Goal: Communication & Community: Answer question/provide support

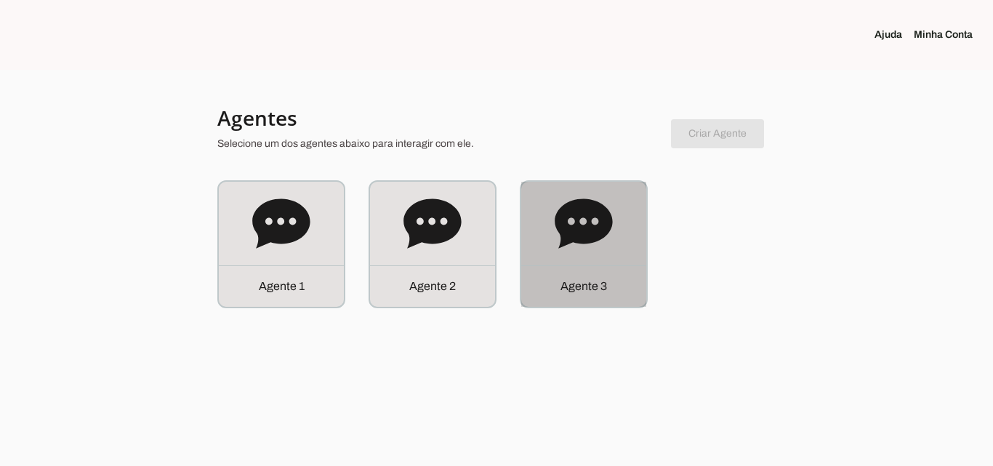
click at [627, 214] on div "Agente 3" at bounding box center [583, 244] width 125 height 125
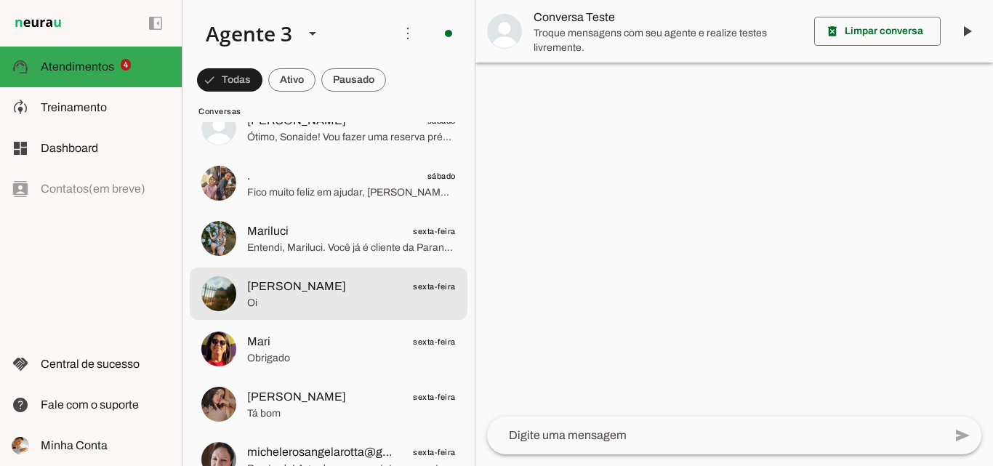
scroll to position [945, 0]
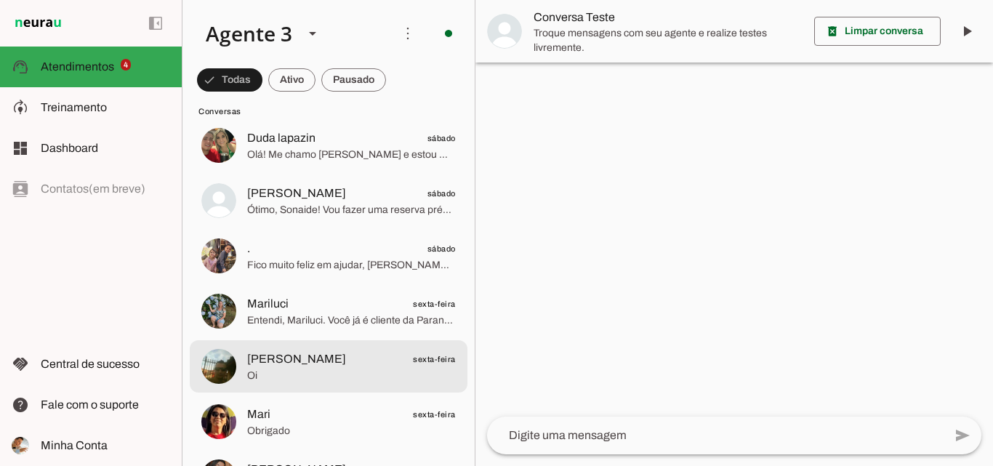
click at [387, 351] on span "[PERSON_NAME] sexta-feira" at bounding box center [351, 360] width 209 height 18
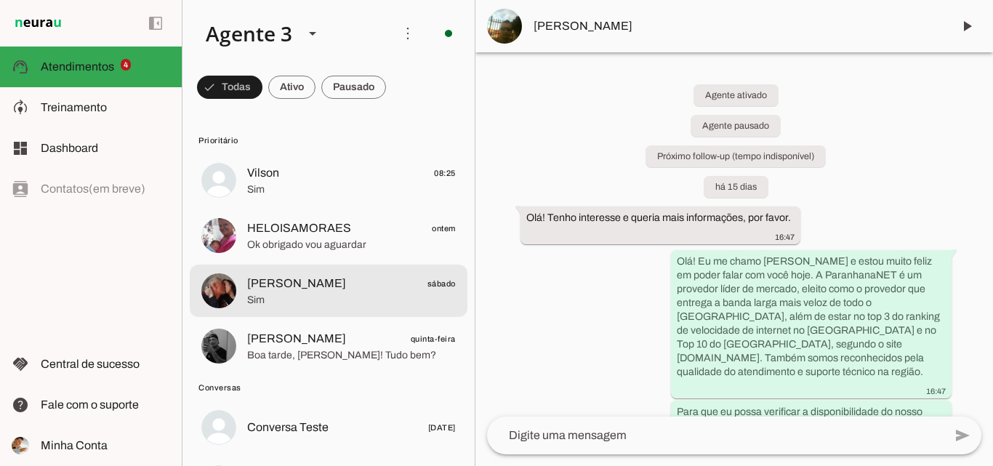
click at [345, 275] on span "[PERSON_NAME] sábado" at bounding box center [351, 284] width 209 height 18
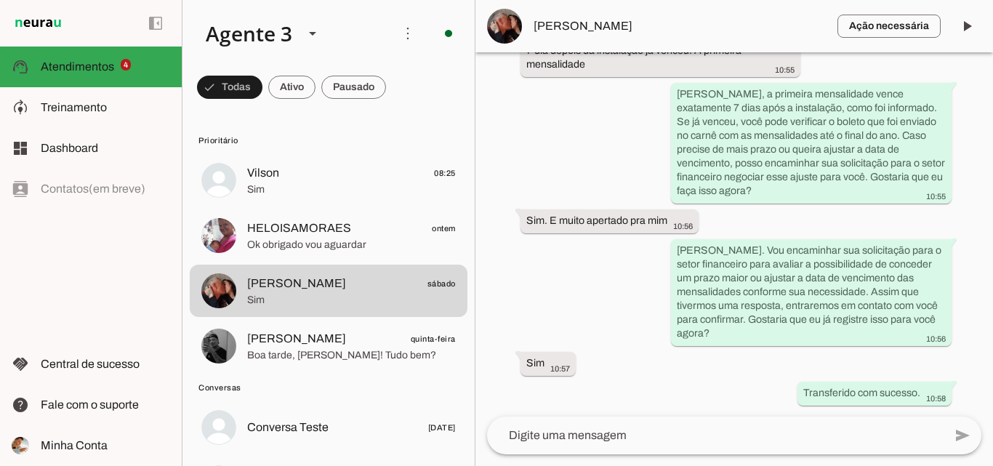
scroll to position [5533, 0]
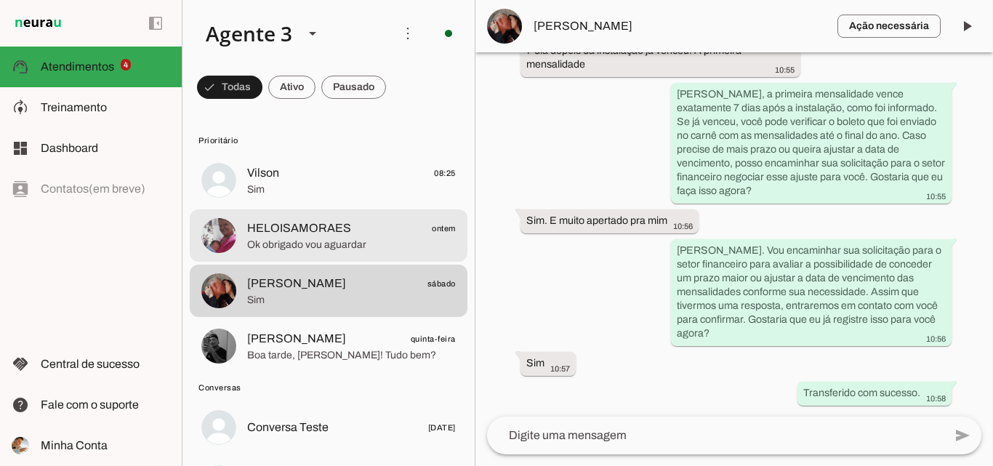
click at [354, 241] on span "Ok obrigado vou aguardar" at bounding box center [351, 245] width 209 height 15
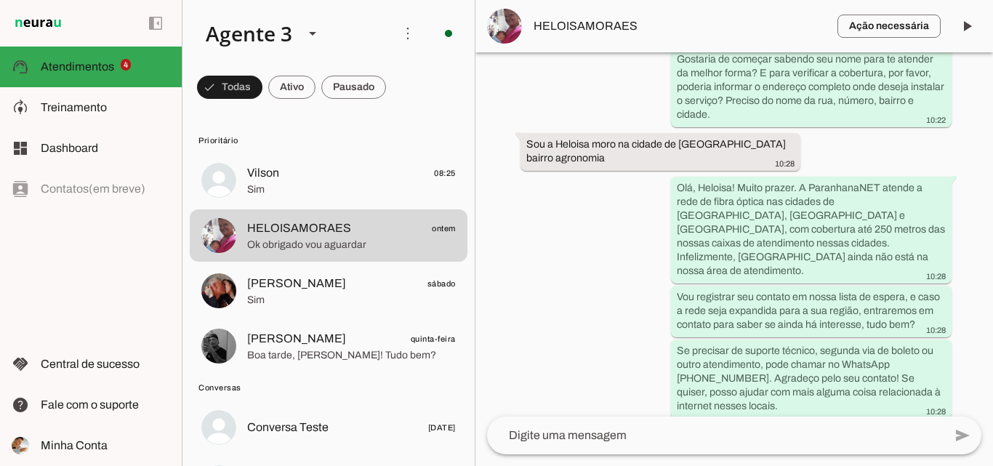
scroll to position [412, 0]
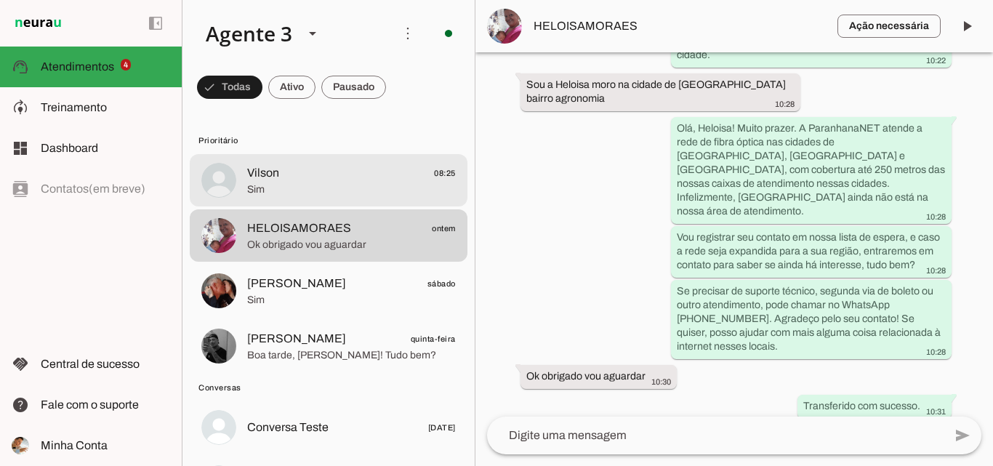
click at [297, 171] on span "Vilson 08:25" at bounding box center [351, 173] width 209 height 18
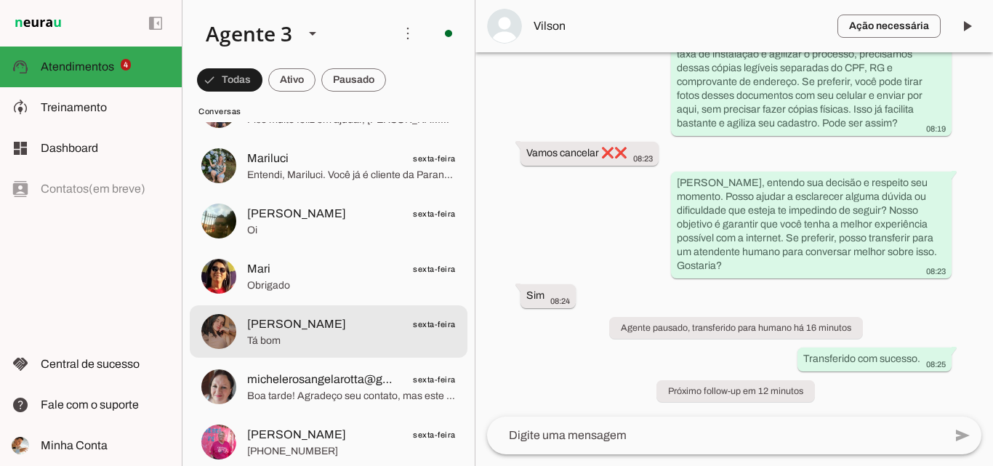
scroll to position [1018, 0]
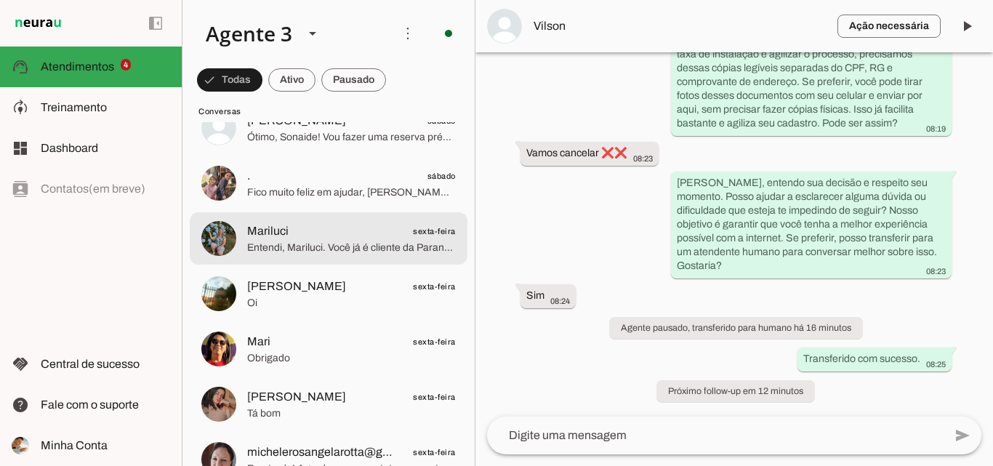
click at [362, 252] on span "Entendi, Mariluci. Você já é cliente da ParanhanaNET e quer saber sobre os desc…" at bounding box center [351, 248] width 209 height 15
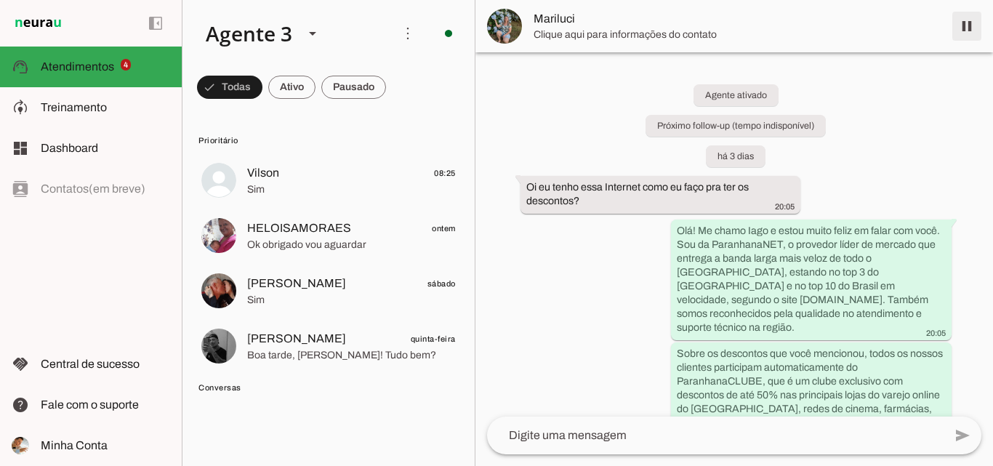
click at [971, 36] on span at bounding box center [967, 26] width 35 height 35
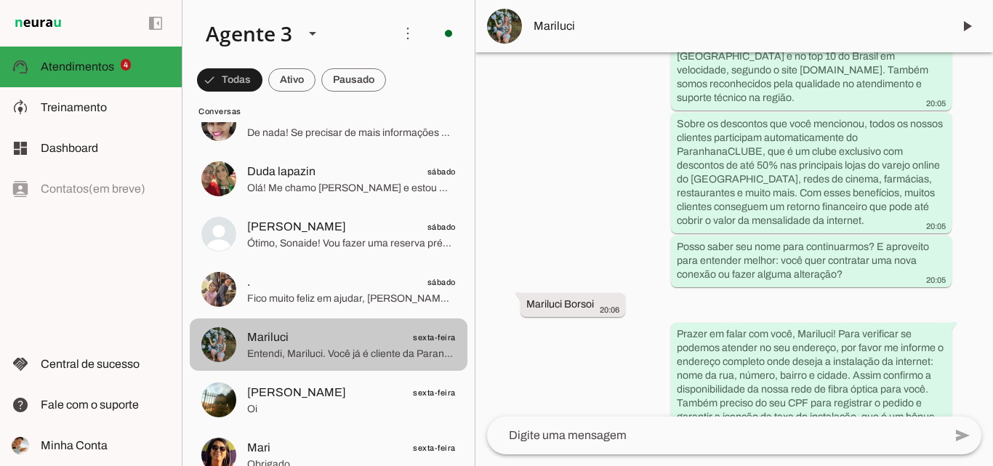
scroll to position [945, 0]
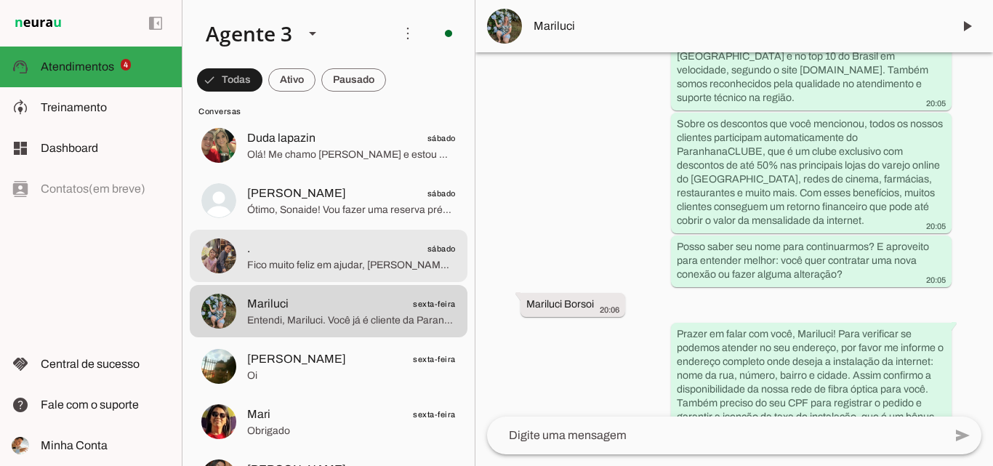
click at [385, 263] on span "Fico muito feliz em ajudar, [PERSON_NAME]! Qualquer coisa que precisar, estarei…" at bounding box center [351, 265] width 209 height 15
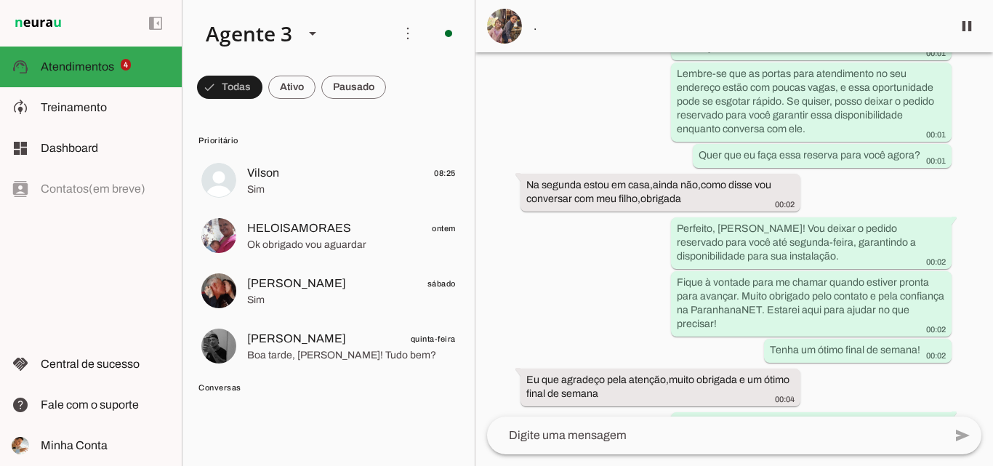
scroll to position [3192, 0]
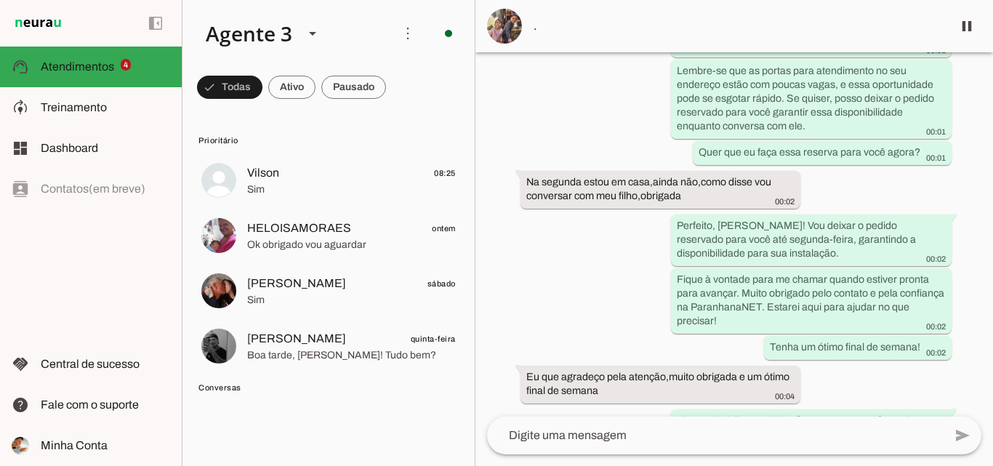
click at [742, 41] on md-item "." at bounding box center [735, 26] width 518 height 52
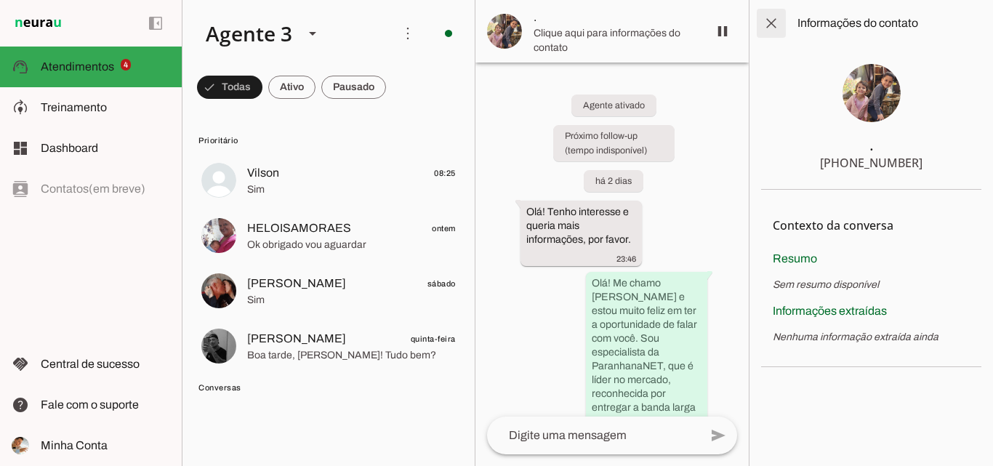
click at [775, 30] on span at bounding box center [771, 23] width 35 height 35
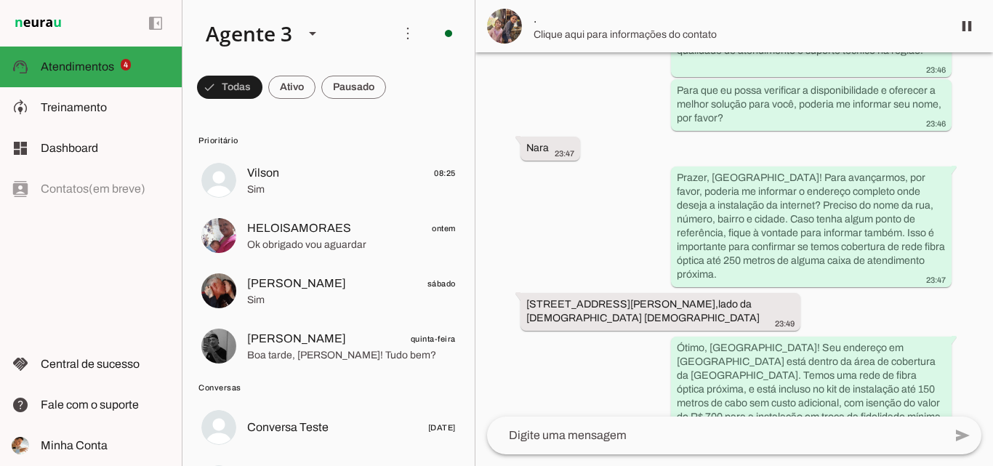
scroll to position [332, 0]
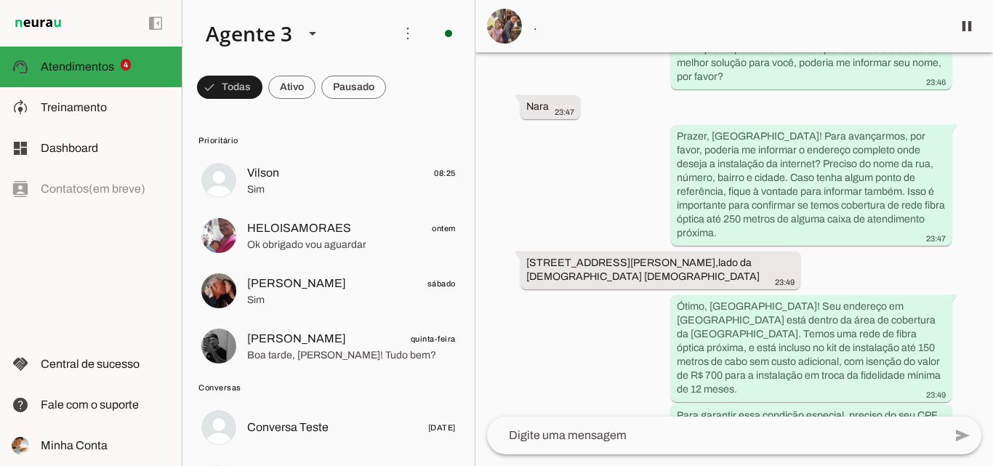
click at [854, 39] on md-item "." at bounding box center [735, 26] width 518 height 52
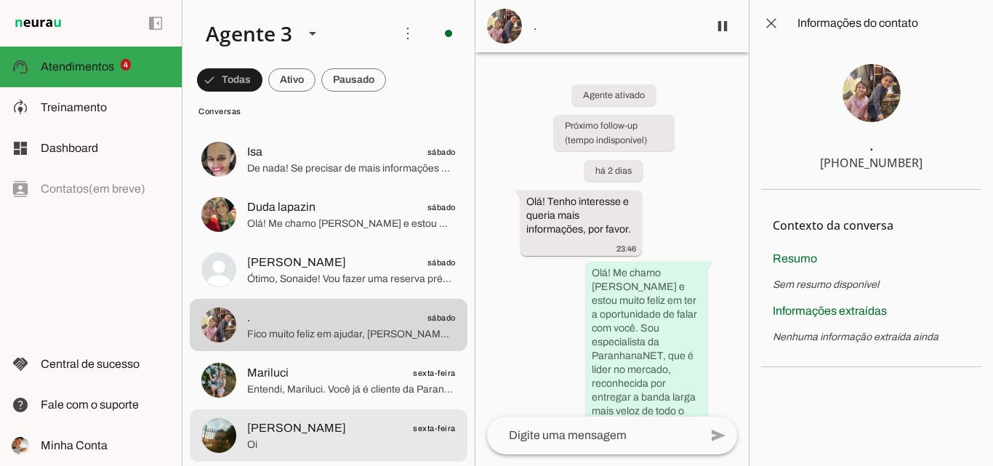
scroll to position [945, 0]
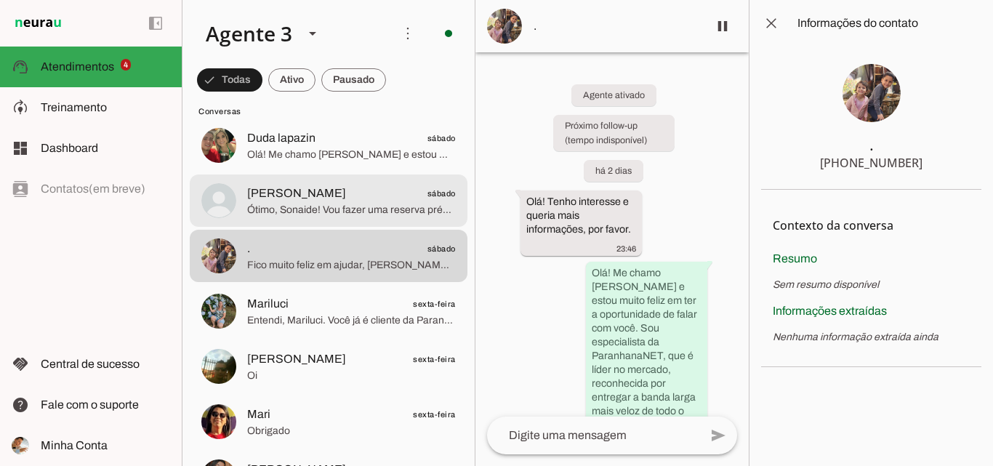
click at [345, 217] on span "Ótimo, Sonaide! Vou fazer uma reserva prévia para garantir que você tenha prior…" at bounding box center [351, 210] width 209 height 15
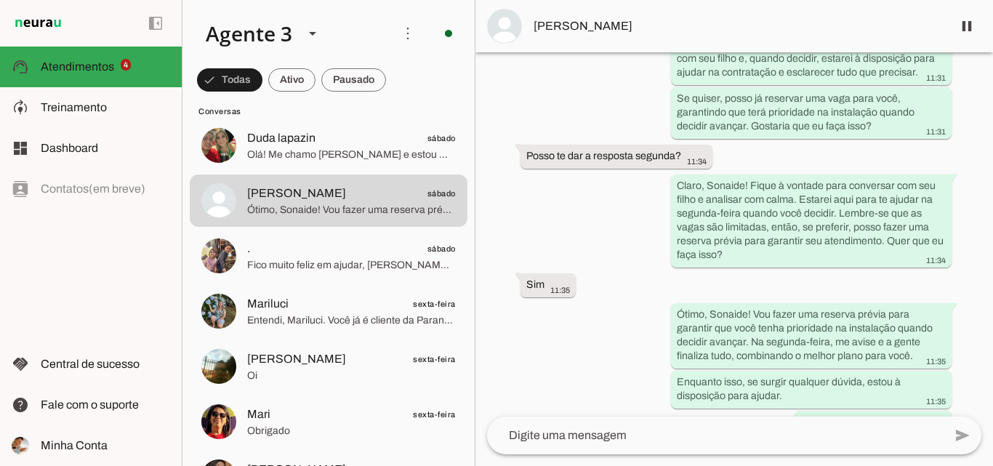
scroll to position [2806, 0]
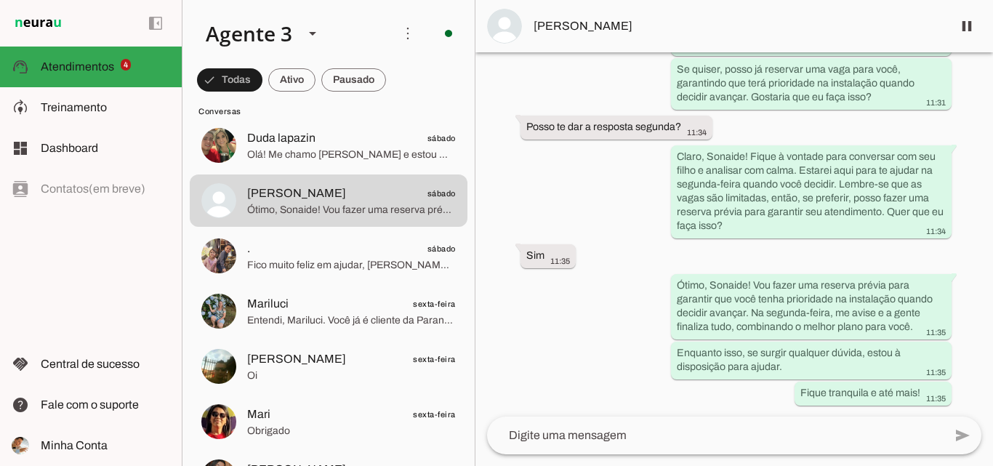
click at [730, 28] on span "[PERSON_NAME]" at bounding box center [737, 25] width 407 height 17
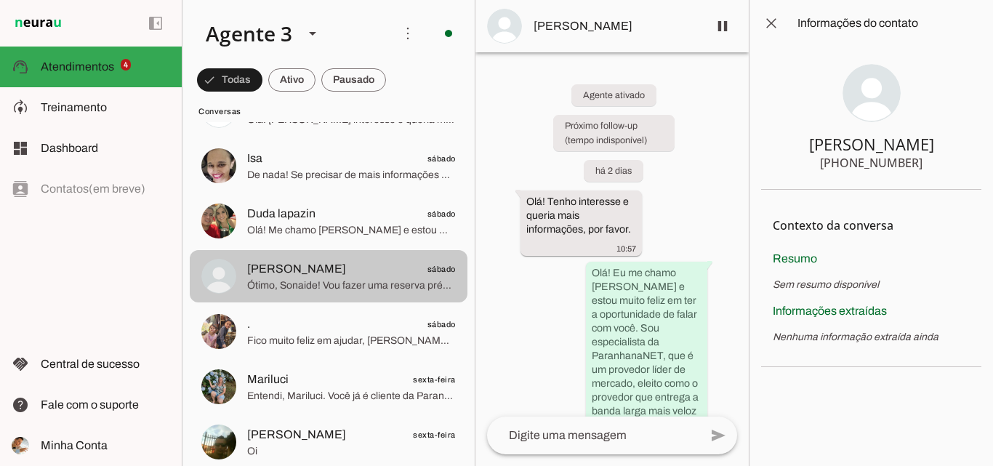
scroll to position [800, 0]
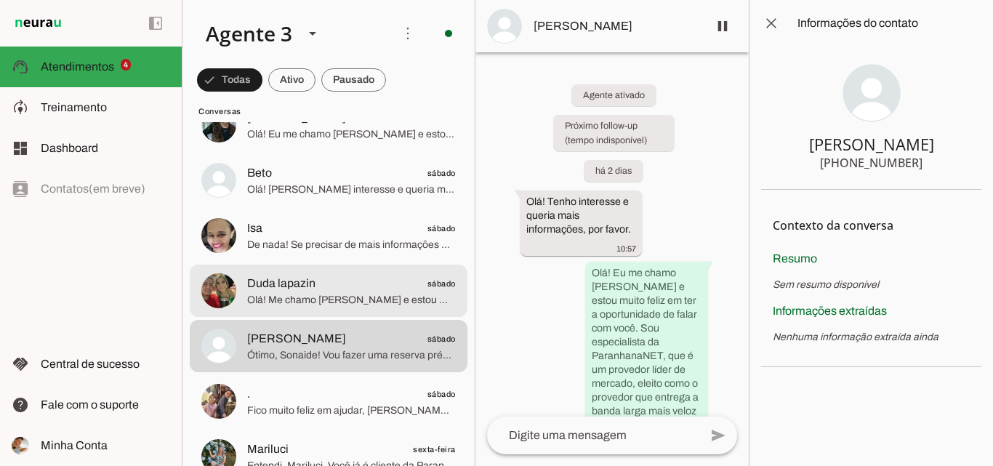
click at [362, 295] on span "Olá! Me chamo [PERSON_NAME] e estou muito feliz em ter a oportunidade de falar …" at bounding box center [351, 300] width 209 height 15
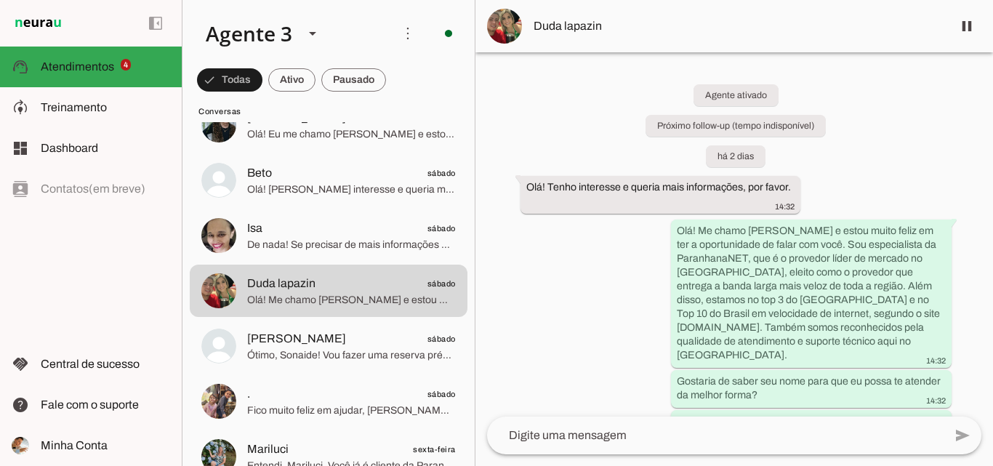
click at [605, 31] on span "Duda lapazin" at bounding box center [737, 25] width 407 height 17
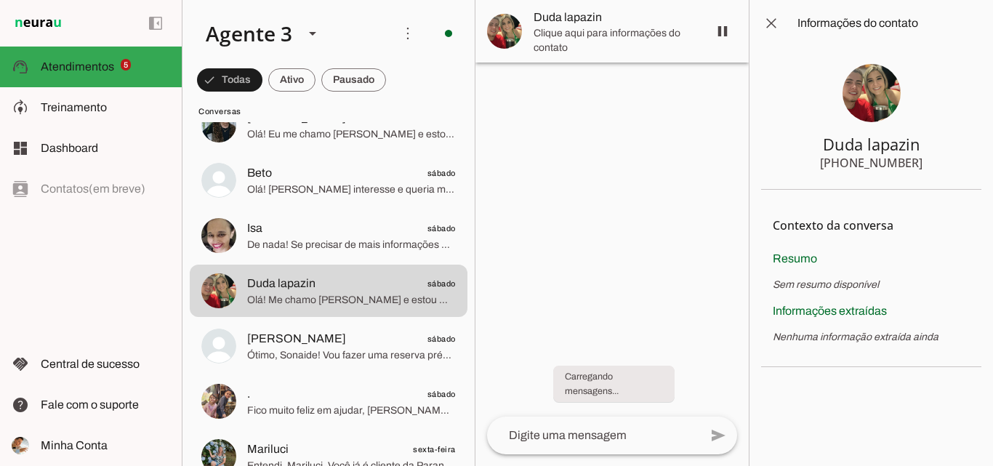
scroll to position [855, 0]
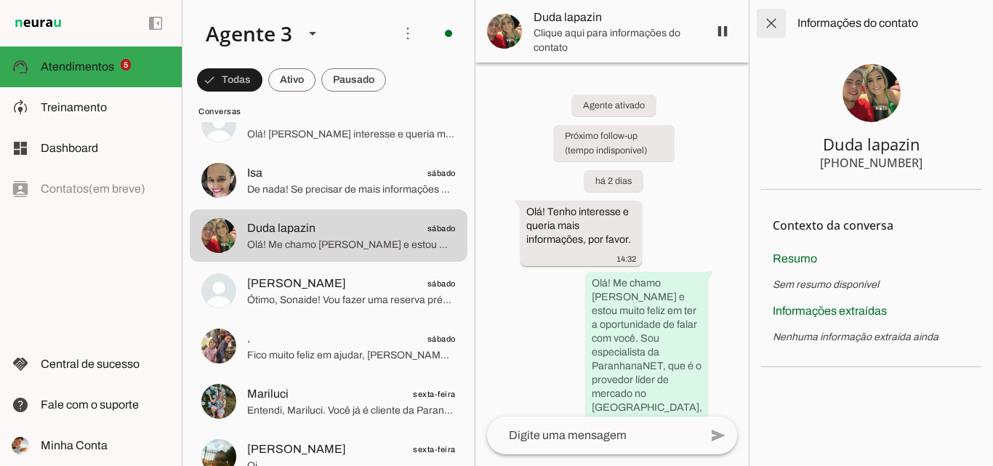
click at [771, 21] on span at bounding box center [771, 23] width 35 height 35
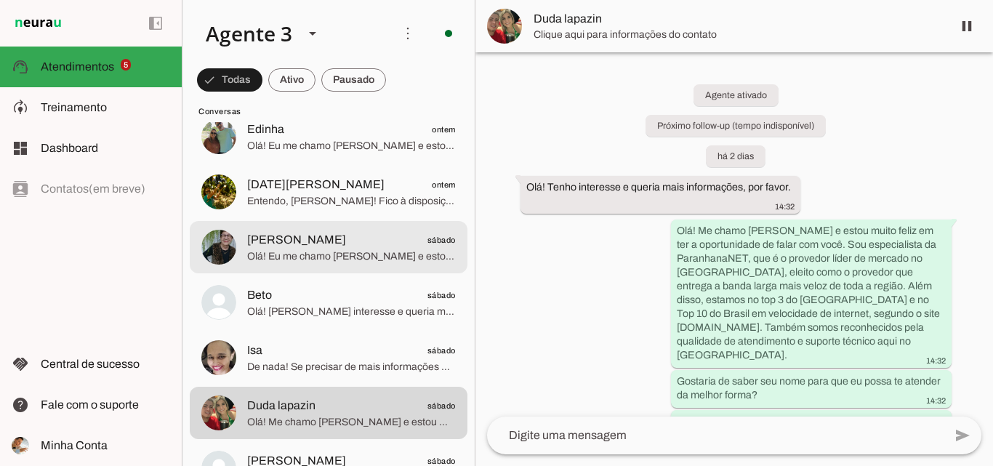
scroll to position [637, 0]
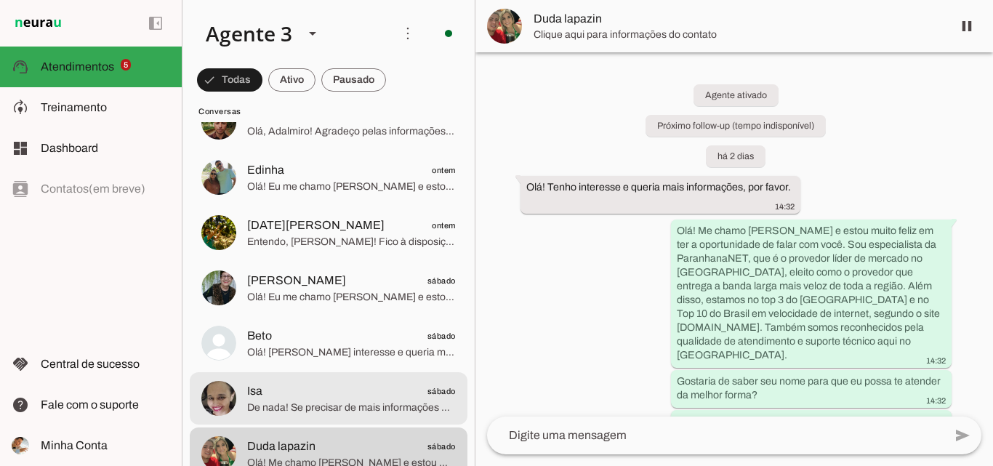
click at [388, 399] on span "Isa sábado" at bounding box center [351, 392] width 209 height 18
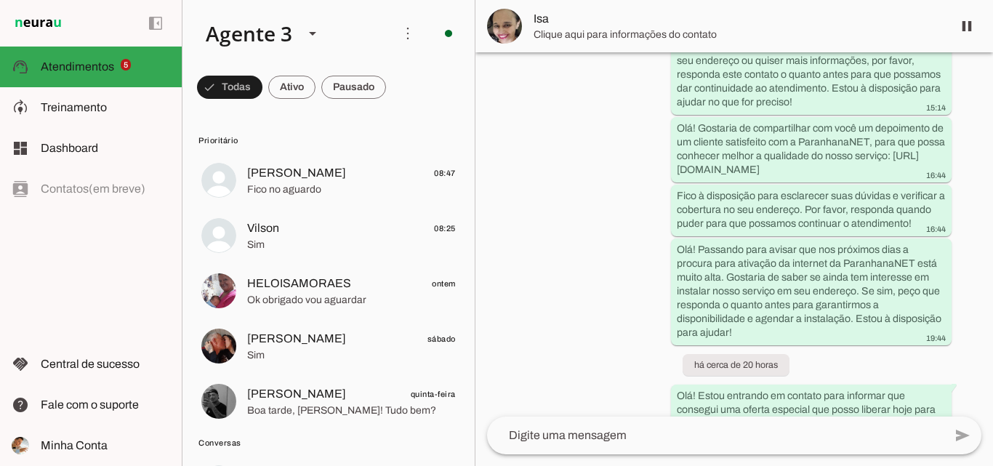
scroll to position [712, 0]
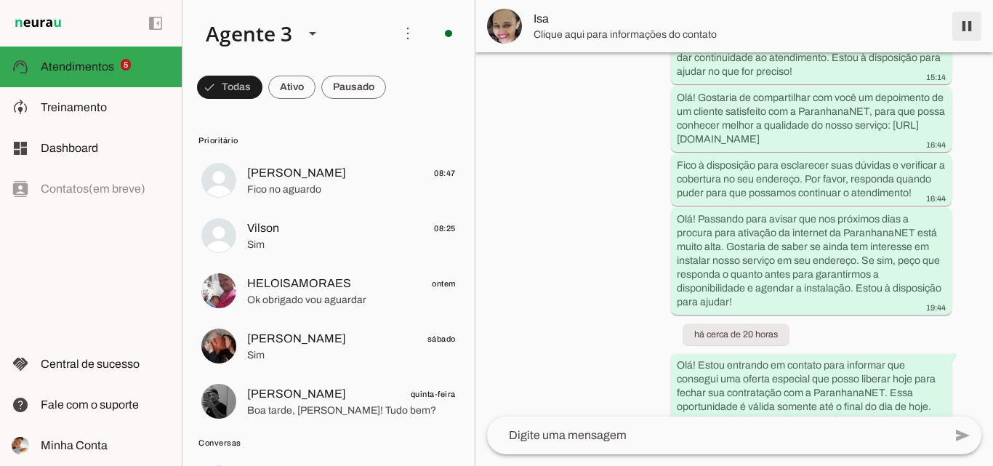
click at [972, 20] on span at bounding box center [967, 26] width 35 height 35
click at [696, 23] on span "Isa" at bounding box center [737, 18] width 407 height 17
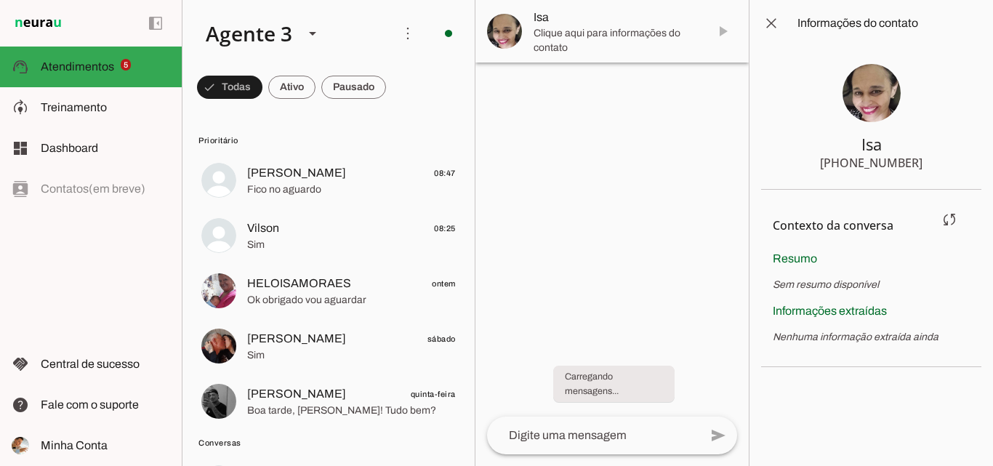
drag, startPoint x: 849, startPoint y: 166, endPoint x: 819, endPoint y: 195, distance: 42.2
click at [927, 163] on section "Isa [PHONE_NUMBER]" at bounding box center [871, 118] width 220 height 143
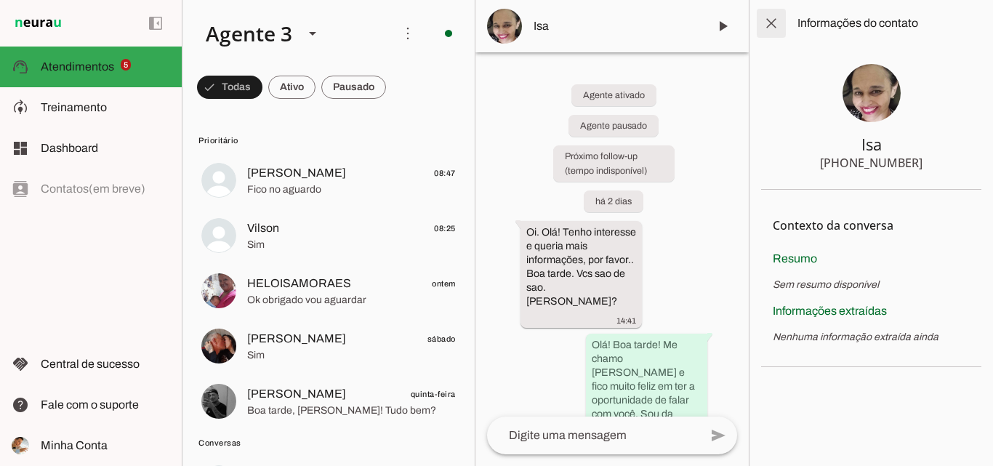
click at [771, 22] on span at bounding box center [771, 23] width 35 height 35
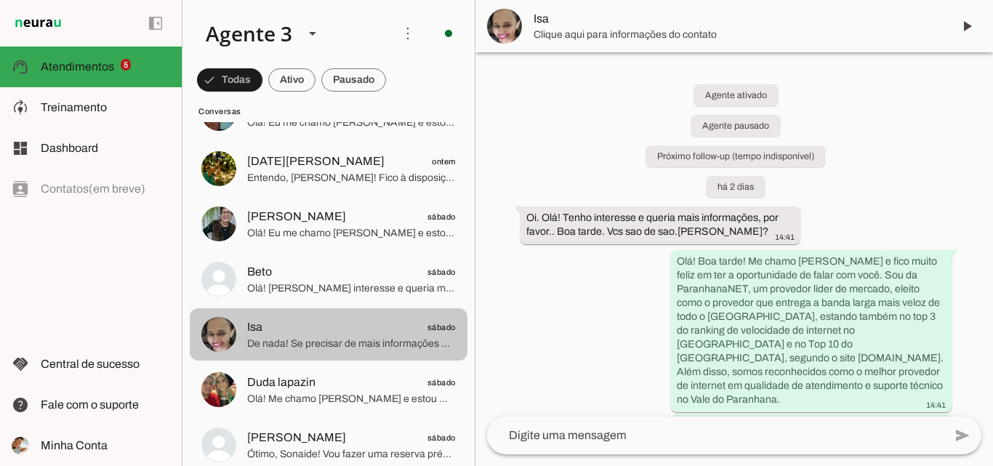
scroll to position [727, 0]
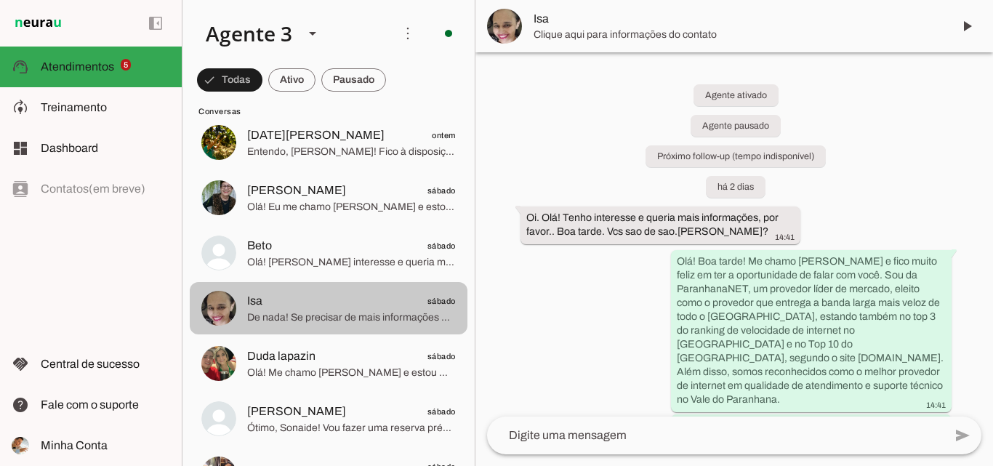
click at [303, 258] on span "Olá! [PERSON_NAME] interesse e queria mais informações, m por favor." at bounding box center [351, 262] width 209 height 15
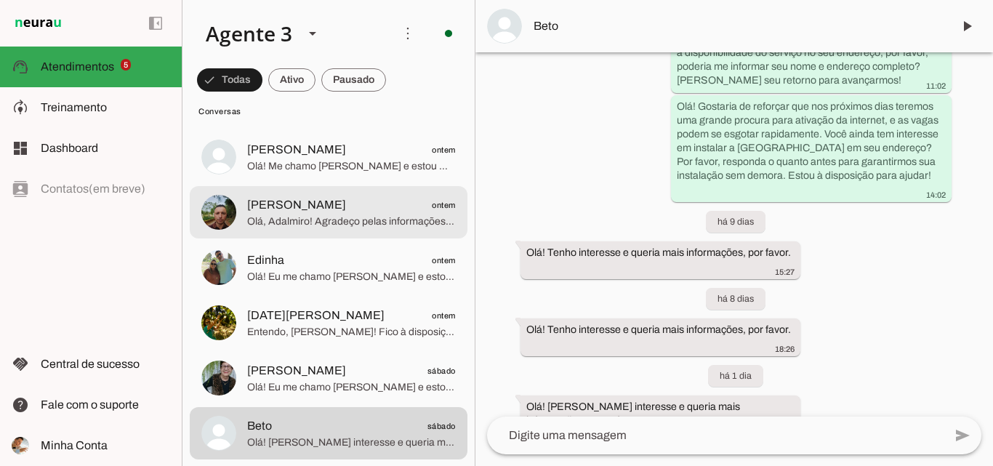
scroll to position [509, 0]
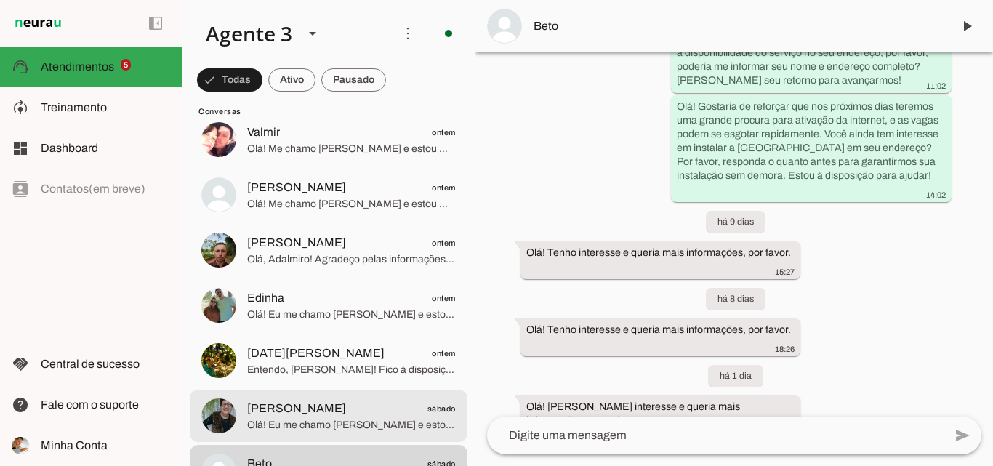
click at [373, 418] on span "Olá! Eu me chamo [PERSON_NAME] e estou muito feliz em ter a oportunidade de fal…" at bounding box center [351, 425] width 209 height 15
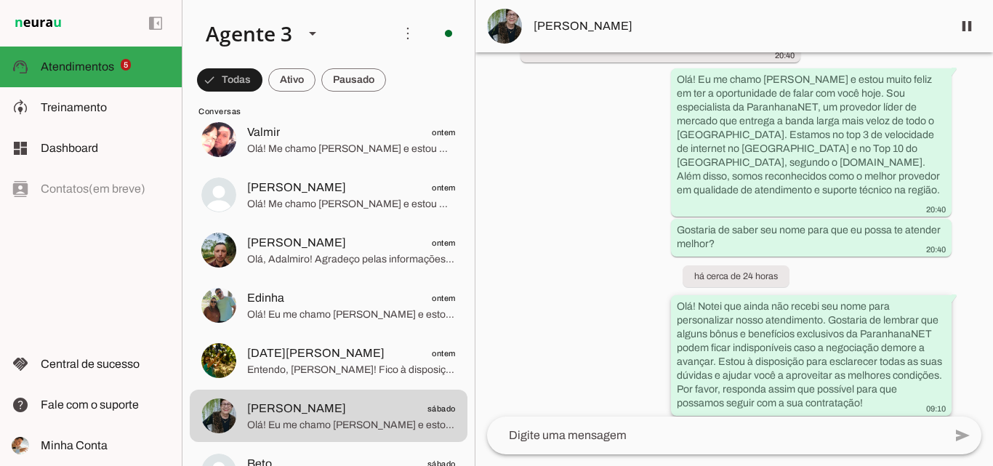
scroll to position [52, 0]
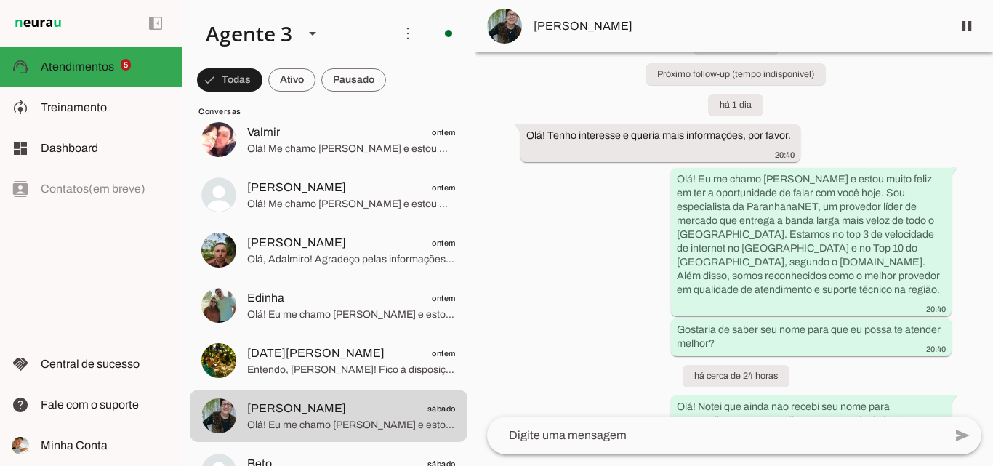
click at [617, 41] on md-item "[PERSON_NAME]" at bounding box center [735, 26] width 518 height 52
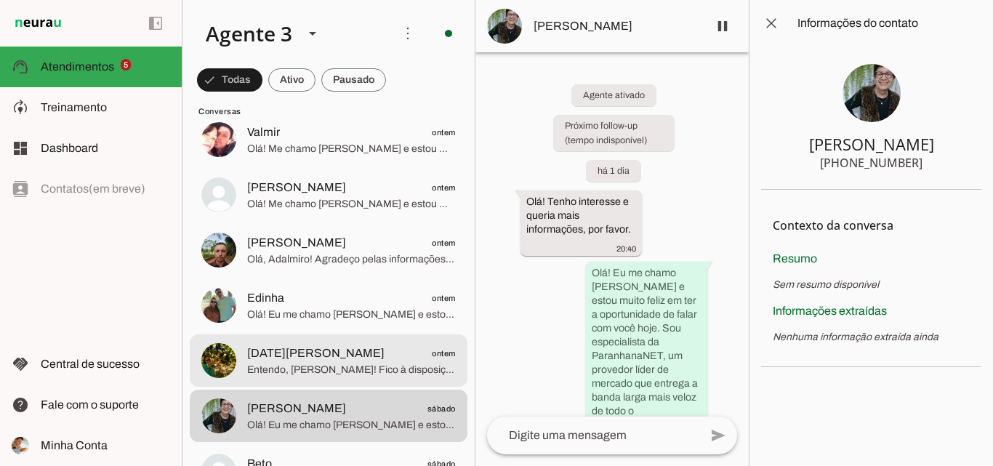
click at [344, 353] on span "[DATE][PERSON_NAME] ontem" at bounding box center [351, 354] width 209 height 18
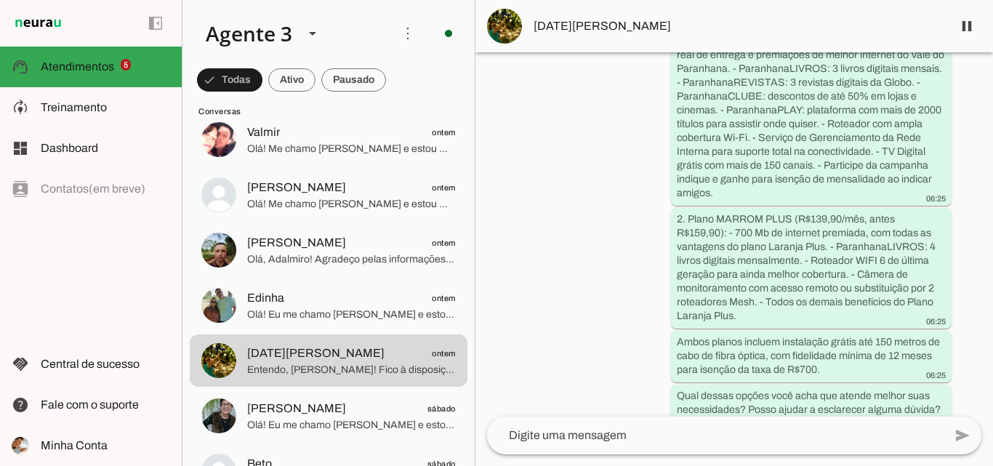
scroll to position [2328, 0]
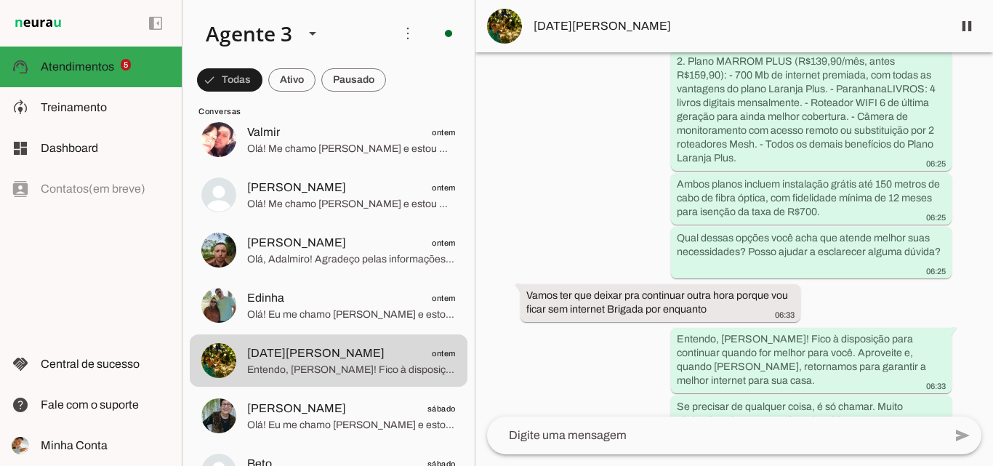
click at [680, 25] on span "[DATE][PERSON_NAME]" at bounding box center [737, 25] width 407 height 17
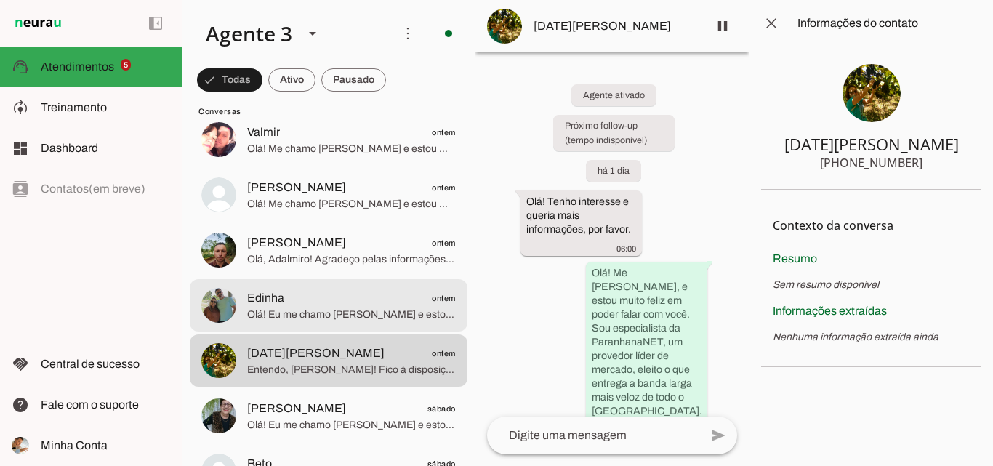
click at [344, 308] on span "Olá! Eu me chamo [PERSON_NAME] e estou muito feliz em poder falar com você. Rep…" at bounding box center [351, 315] width 209 height 15
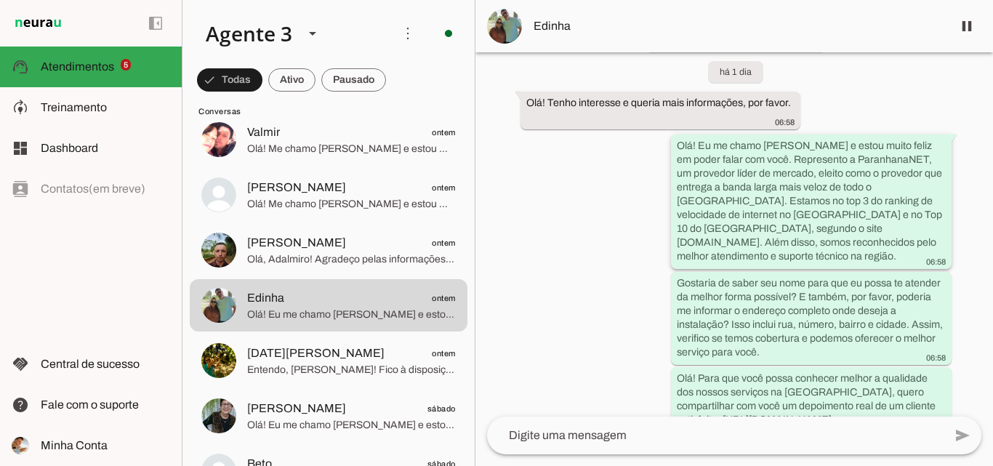
scroll to position [397, 0]
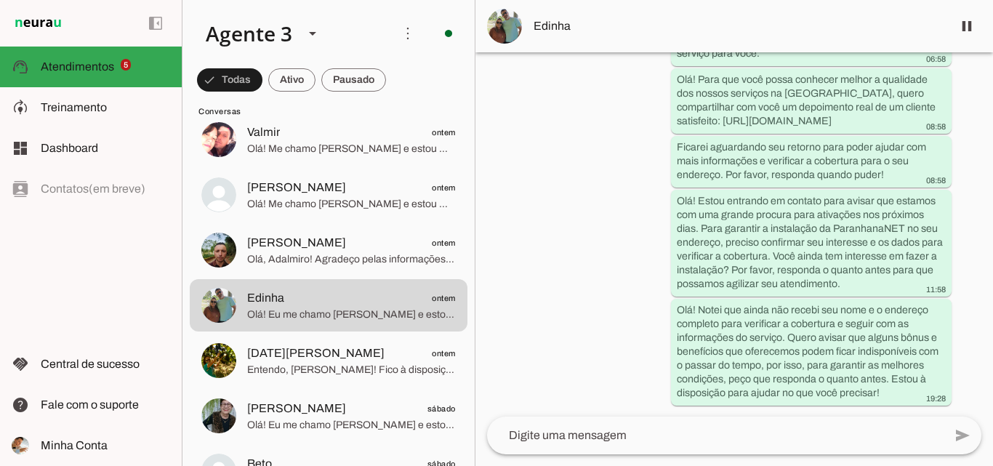
click at [686, 12] on md-item "Edinha" at bounding box center [735, 26] width 518 height 52
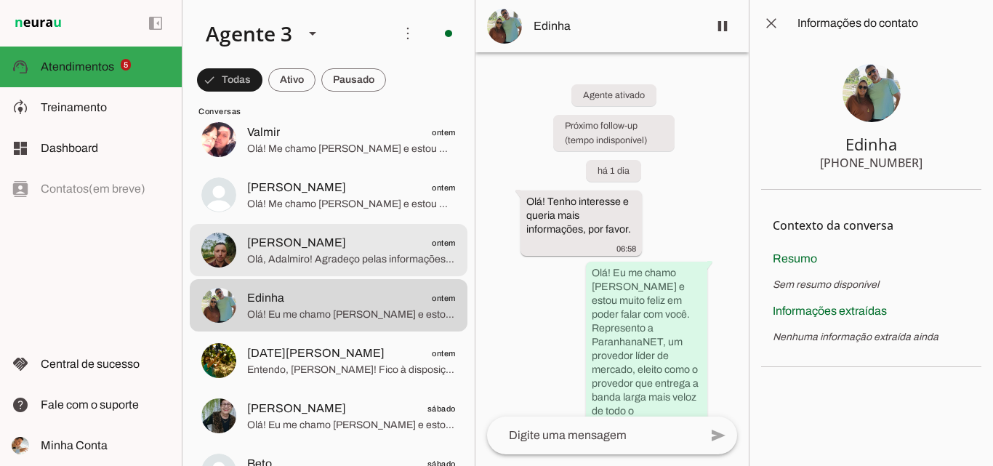
click at [353, 244] on span "[PERSON_NAME] ontem" at bounding box center [351, 243] width 209 height 18
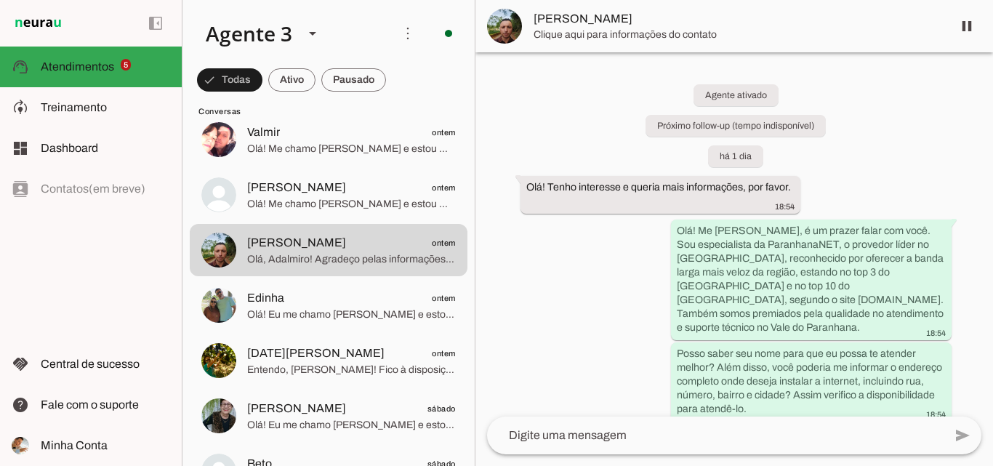
click at [646, 31] on span "Clique aqui para informações do contato" at bounding box center [737, 35] width 407 height 15
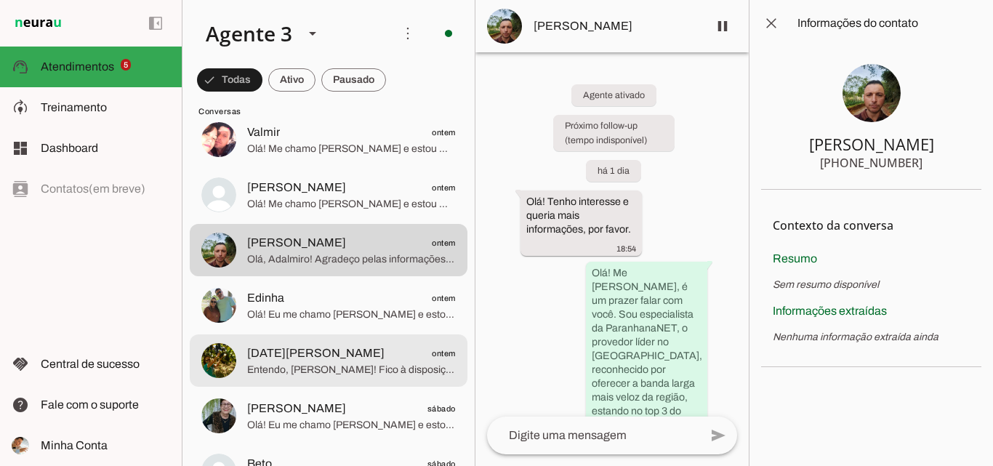
scroll to position [436, 0]
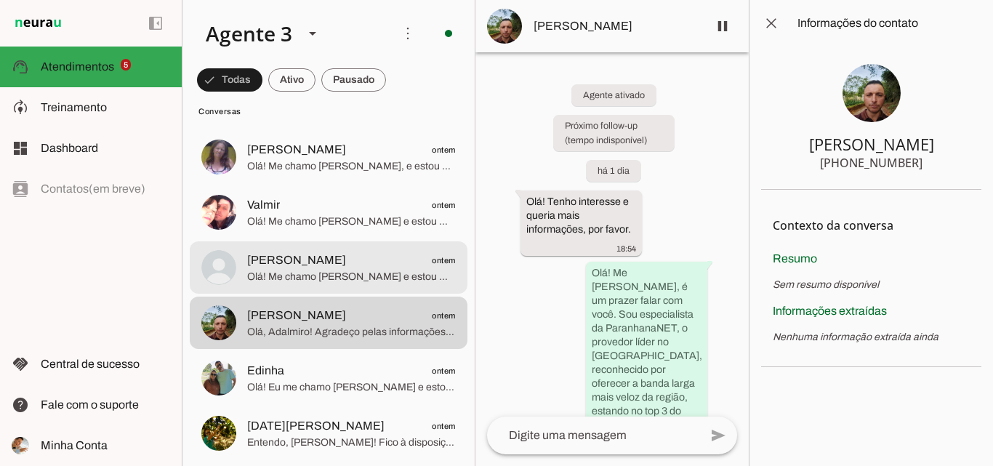
drag, startPoint x: 345, startPoint y: 283, endPoint x: 354, endPoint y: 287, distance: 9.5
click at [352, 284] on span "Olá! Me chamo [PERSON_NAME] e estou muito feliz em poder falar com você. Sou da…" at bounding box center [351, 277] width 209 height 15
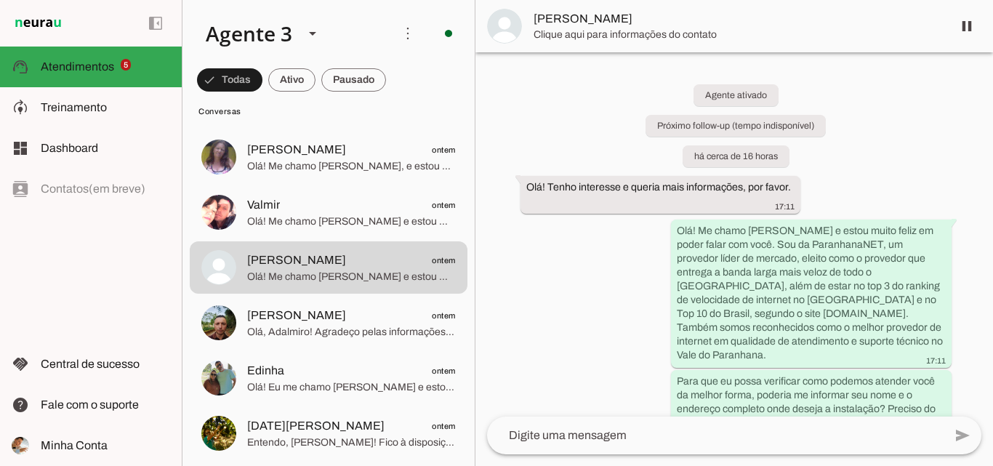
click at [782, 27] on span "[PERSON_NAME]" at bounding box center [737, 18] width 407 height 17
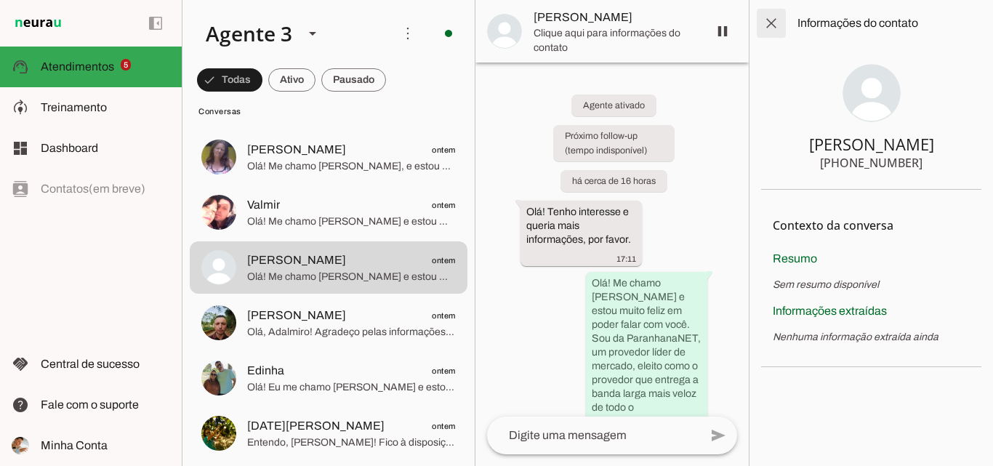
click at [768, 28] on span at bounding box center [771, 23] width 35 height 35
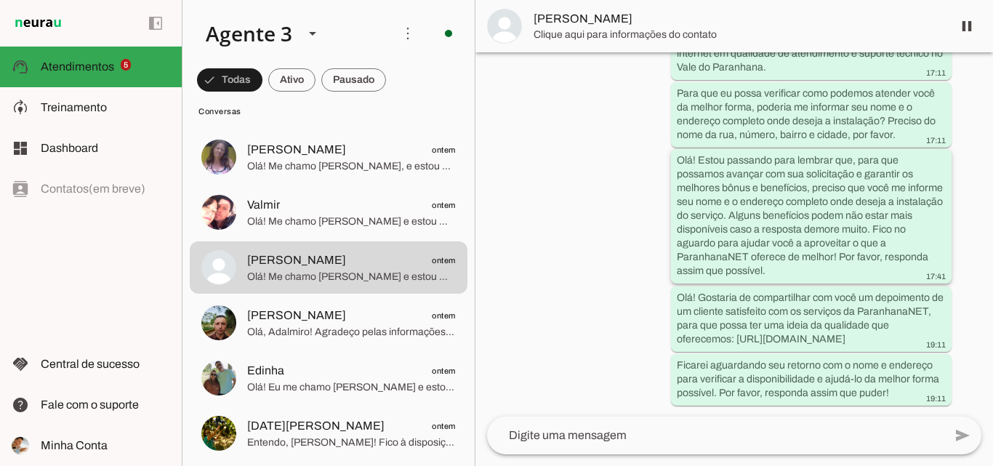
scroll to position [302, 0]
click at [748, 25] on span "[PERSON_NAME]" at bounding box center [737, 18] width 407 height 17
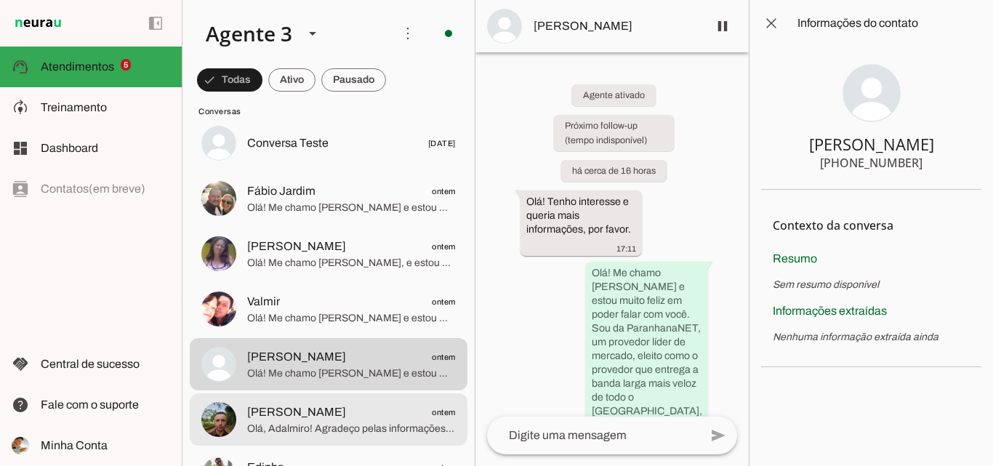
scroll to position [291, 0]
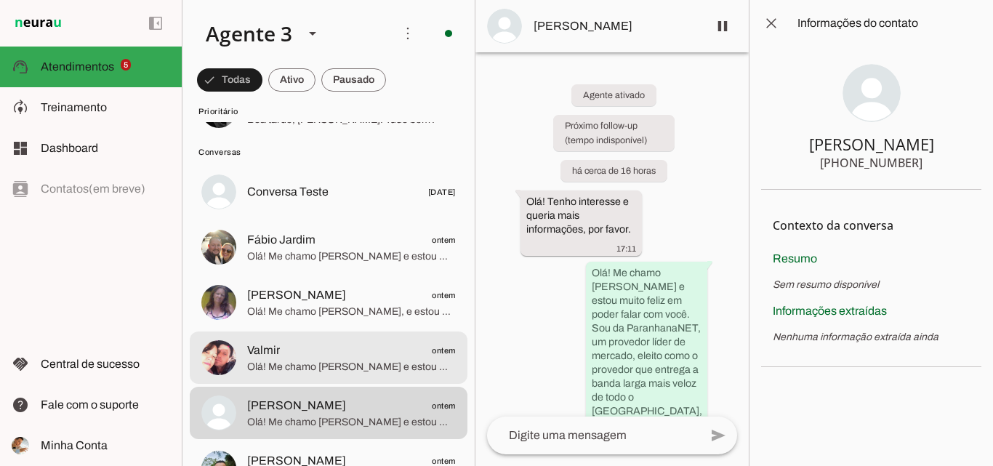
click at [333, 366] on span "Olá! Me chamo [PERSON_NAME] e estou muito feliz em ter a oportunidade de falar …" at bounding box center [351, 367] width 209 height 15
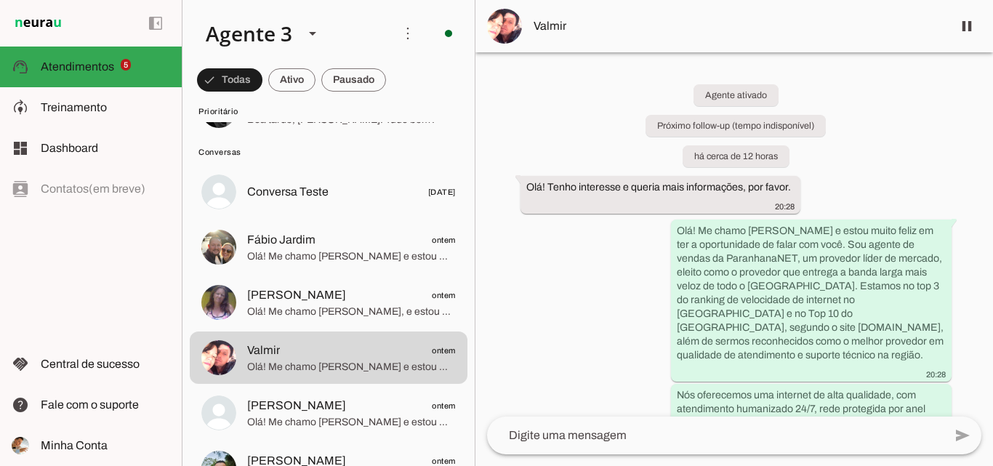
click at [777, 39] on md-item "Valmir" at bounding box center [735, 26] width 518 height 52
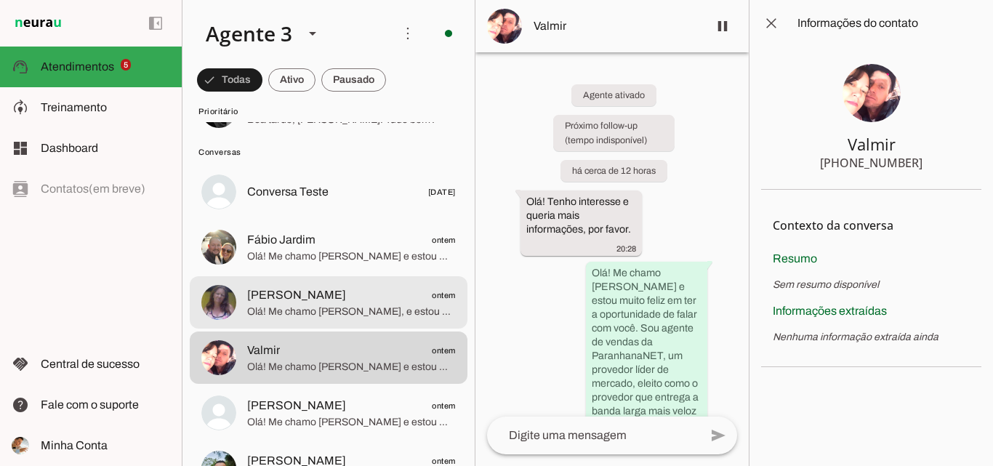
click at [360, 300] on span "[PERSON_NAME] ontem" at bounding box center [351, 296] width 209 height 18
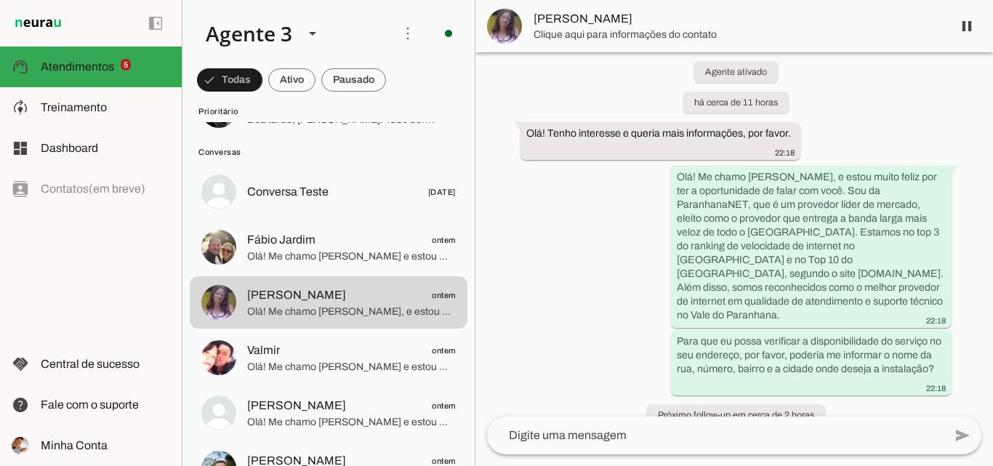
scroll to position [33, 0]
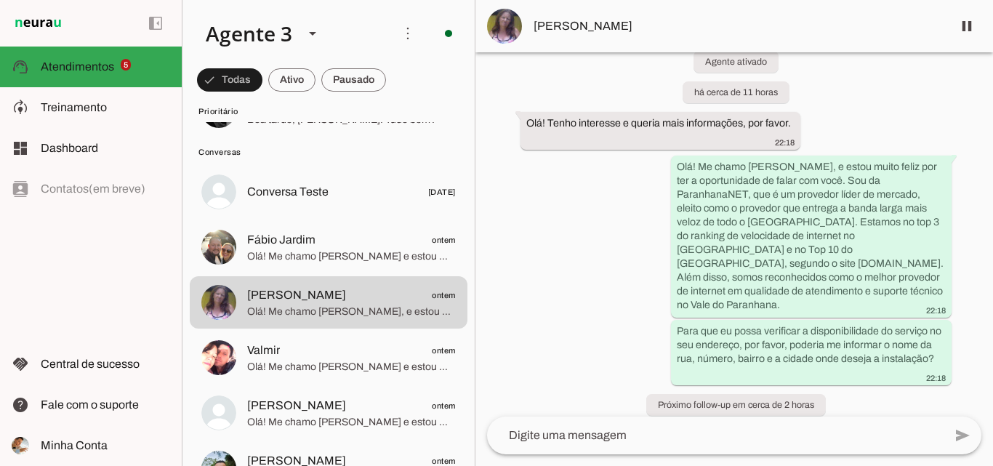
click at [636, 28] on span "[PERSON_NAME]" at bounding box center [737, 25] width 407 height 17
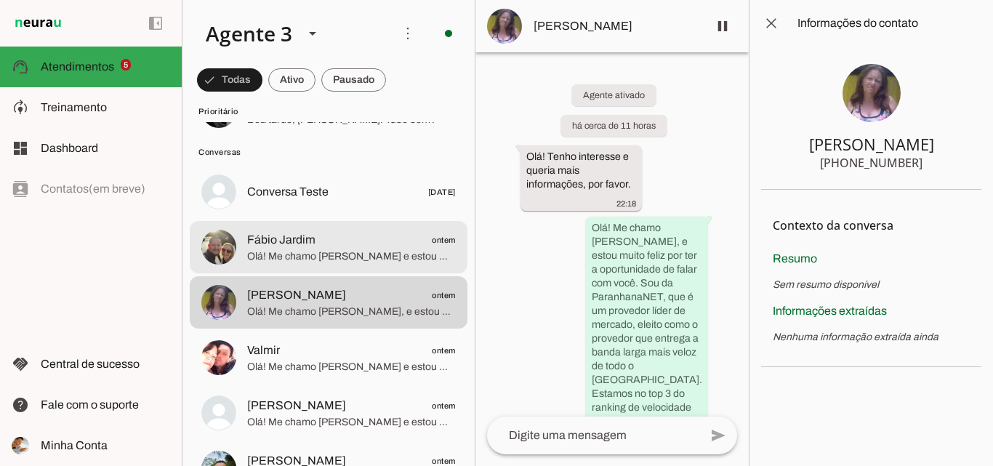
click at [411, 251] on span "Olá! Me chamo [PERSON_NAME] e estou muito feliz em ter a oportunidade de falar …" at bounding box center [351, 256] width 209 height 15
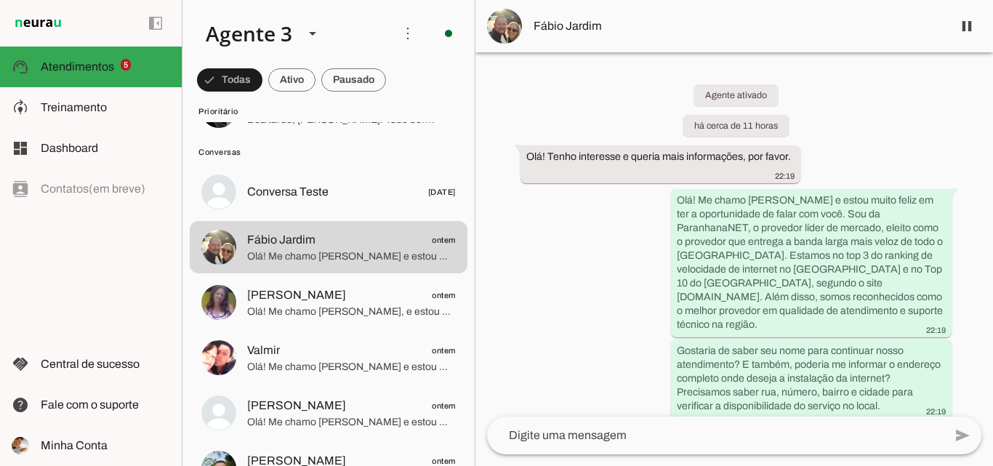
click at [662, 8] on md-item "Fábio Jardim" at bounding box center [735, 26] width 518 height 52
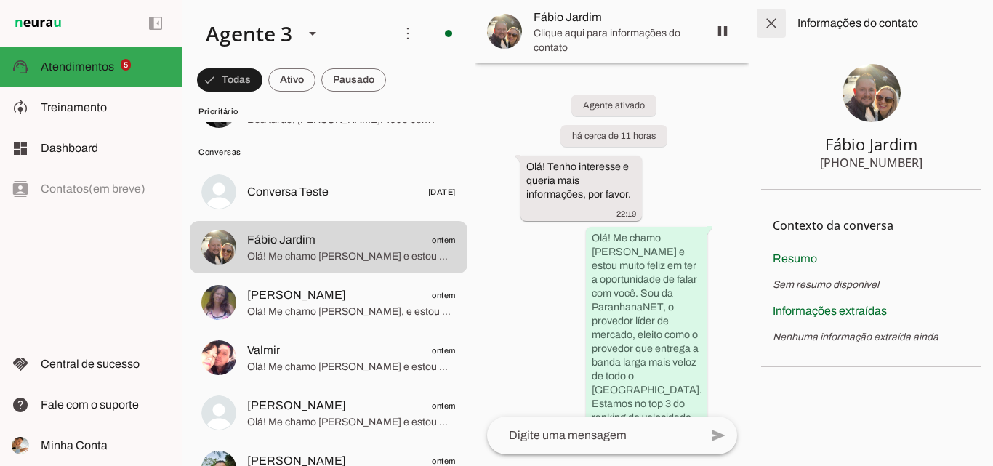
click at [766, 29] on span at bounding box center [771, 23] width 35 height 35
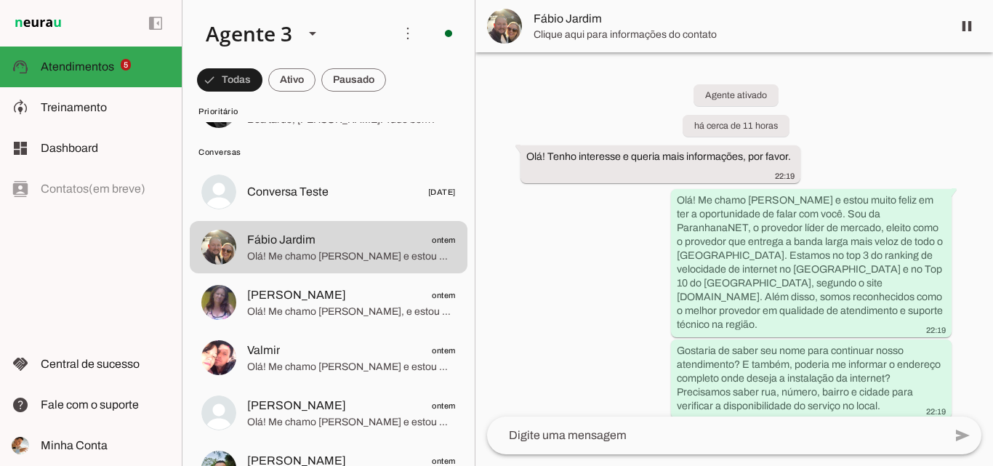
click at [718, 36] on span "Clique aqui para informações do contato" at bounding box center [737, 35] width 407 height 15
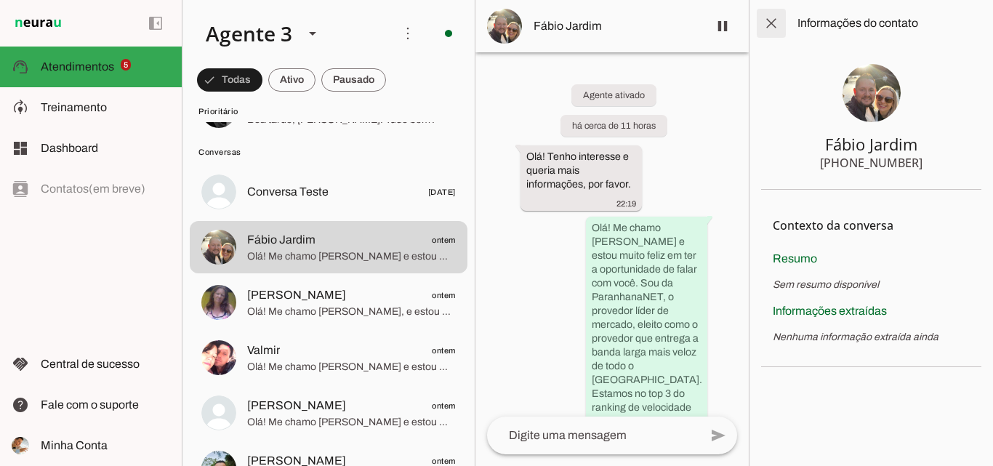
click at [774, 22] on span at bounding box center [771, 23] width 35 height 35
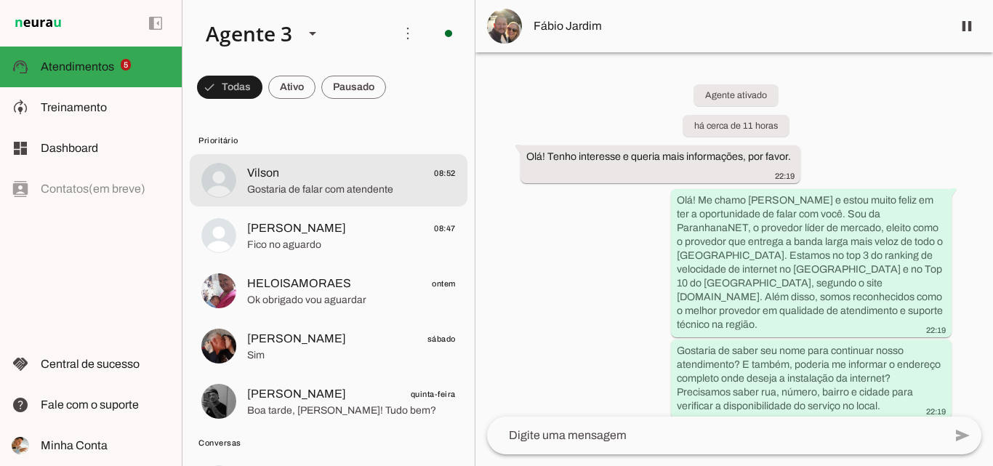
click at [359, 191] on span "Gostaria de falar com atendente" at bounding box center [351, 190] width 209 height 15
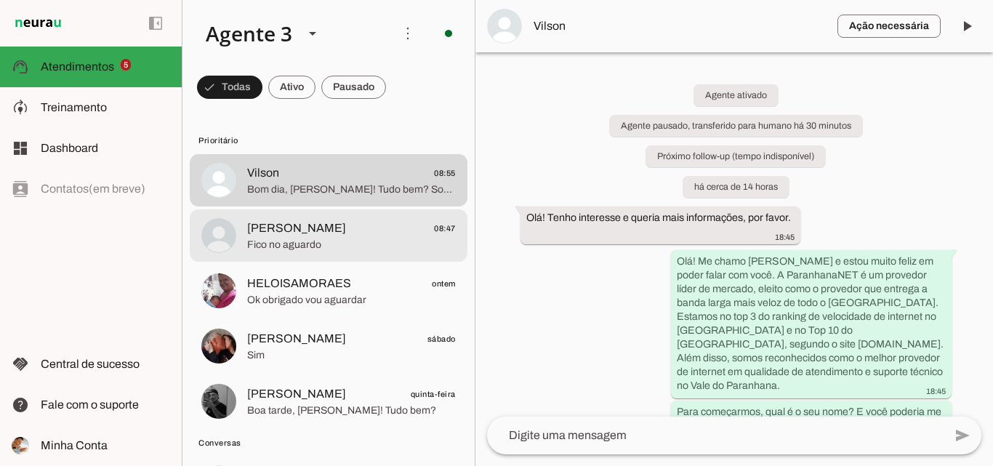
click at [358, 223] on span "[PERSON_NAME] 08:47" at bounding box center [351, 229] width 209 height 18
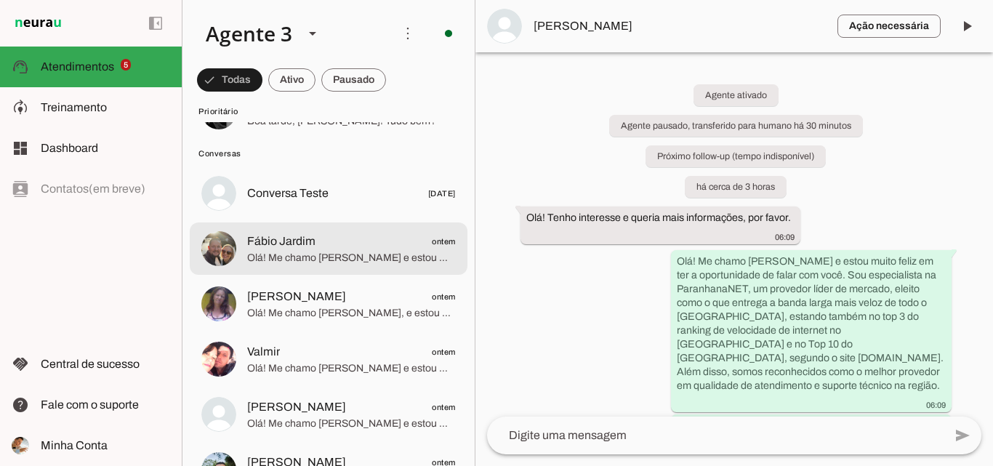
scroll to position [291, 0]
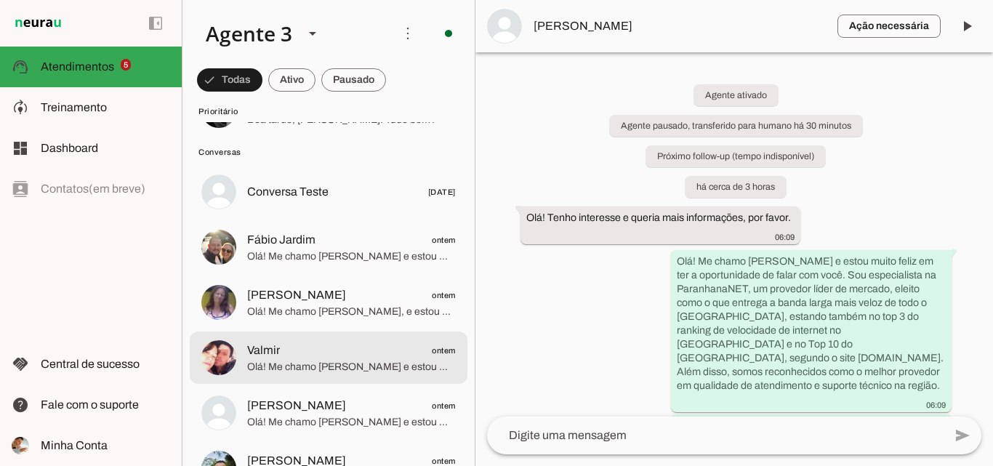
click at [380, 351] on span "Valmir ontem" at bounding box center [351, 351] width 209 height 18
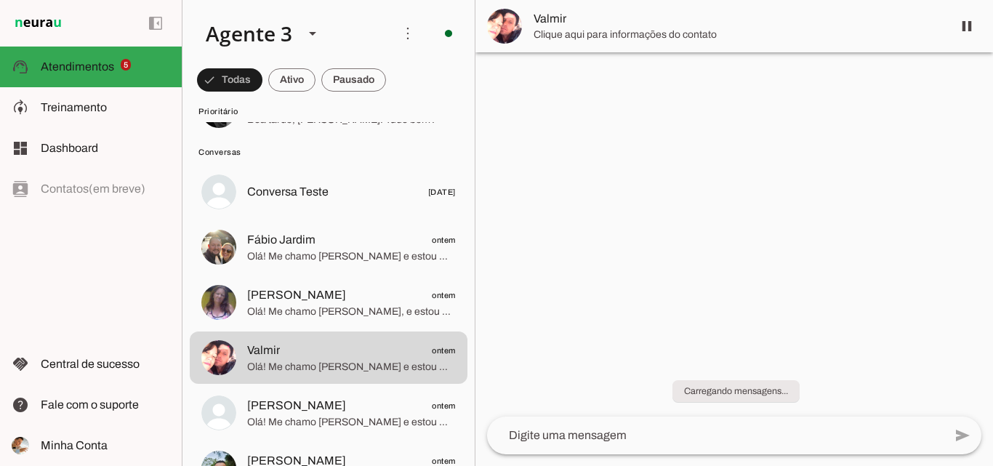
click at [589, 39] on span "Clique aqui para informações do contato" at bounding box center [737, 35] width 407 height 15
